Goal: Information Seeking & Learning: Find specific fact

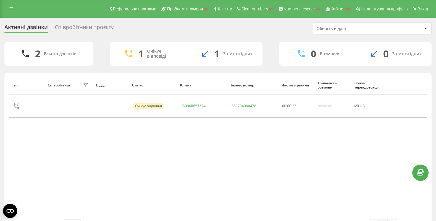
click at [78, 27] on div "Співробітники проєкту" at bounding box center [84, 28] width 59 height 9
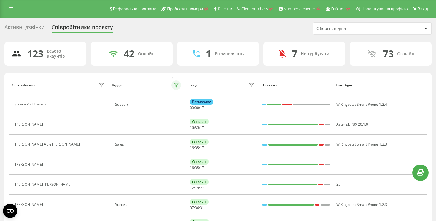
click at [176, 84] on icon at bounding box center [176, 85] width 4 height 4
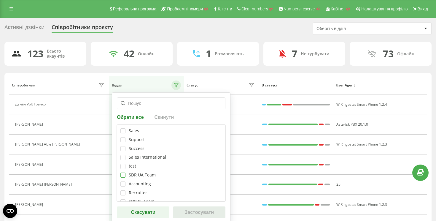
click at [122, 172] on label at bounding box center [122, 172] width 5 height 0
checkbox input "true"
click at [186, 209] on button "Застосувати" at bounding box center [199, 212] width 52 height 12
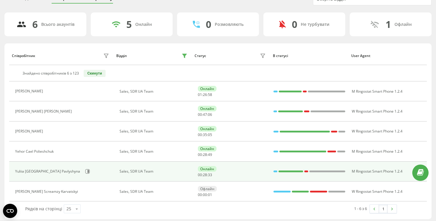
scroll to position [32, 0]
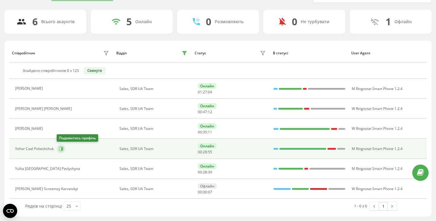
click at [64, 149] on button at bounding box center [61, 148] width 9 height 9
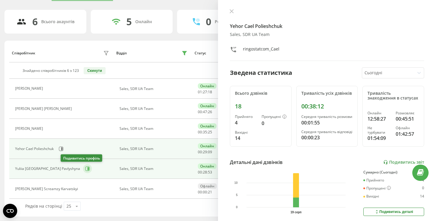
click at [83, 170] on button at bounding box center [87, 168] width 9 height 9
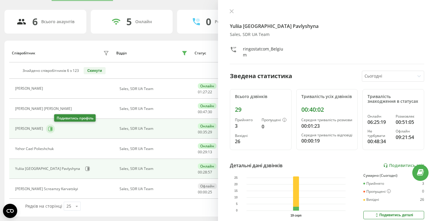
click at [52, 128] on icon at bounding box center [50, 128] width 1 height 3
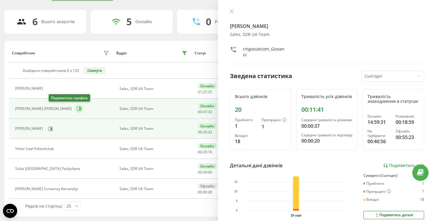
click at [77, 106] on icon at bounding box center [79, 108] width 4 height 4
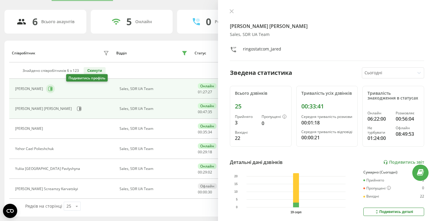
click at [55, 91] on button at bounding box center [50, 88] width 9 height 9
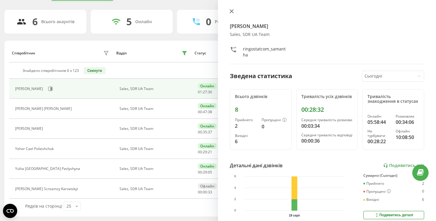
click at [232, 11] on icon at bounding box center [231, 11] width 4 height 4
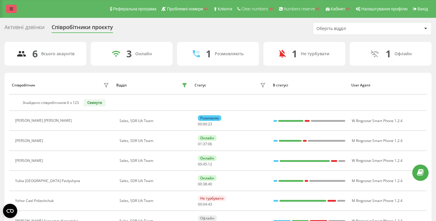
click at [11, 10] on icon at bounding box center [11, 9] width 4 height 4
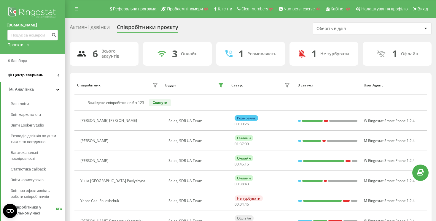
click at [34, 77] on span "Центр звернень" at bounding box center [28, 75] width 30 height 4
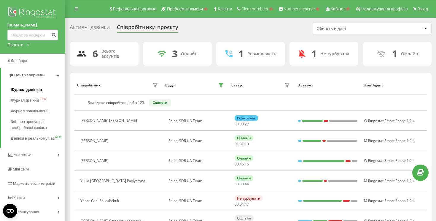
click at [31, 90] on span "Журнал дзвінків" at bounding box center [26, 90] width 31 height 6
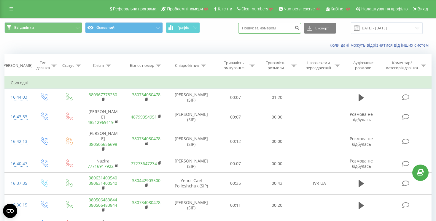
click at [271, 32] on input at bounding box center [269, 28] width 63 height 11
paste input "380443325314"
type input "380443325314"
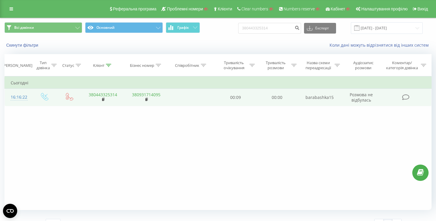
click at [98, 92] on link "380443325314" at bounding box center [103, 95] width 28 height 6
